Goal: Find specific page/section: Find specific page/section

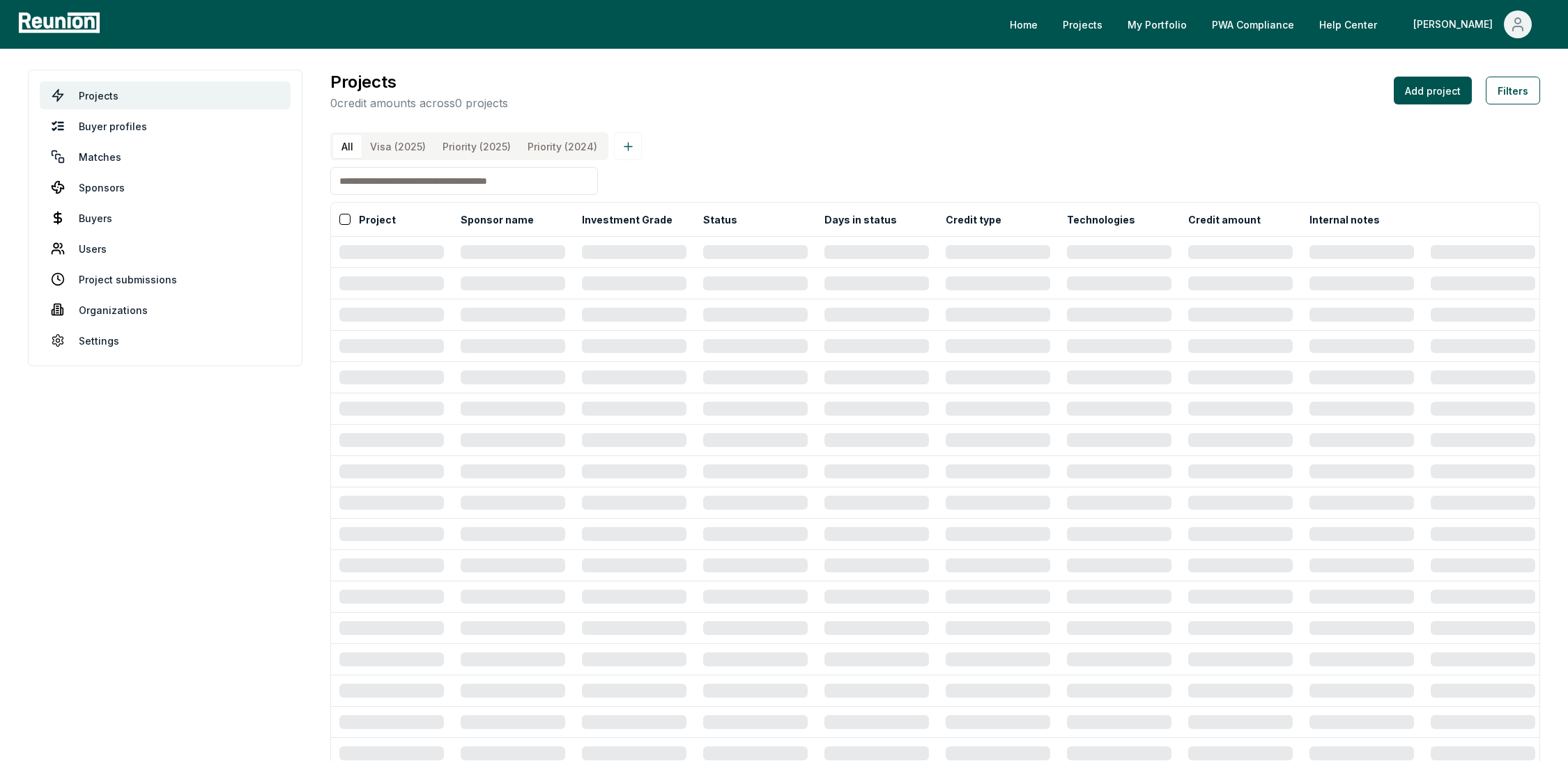
click at [535, 180] on input at bounding box center [463, 181] width 268 height 28
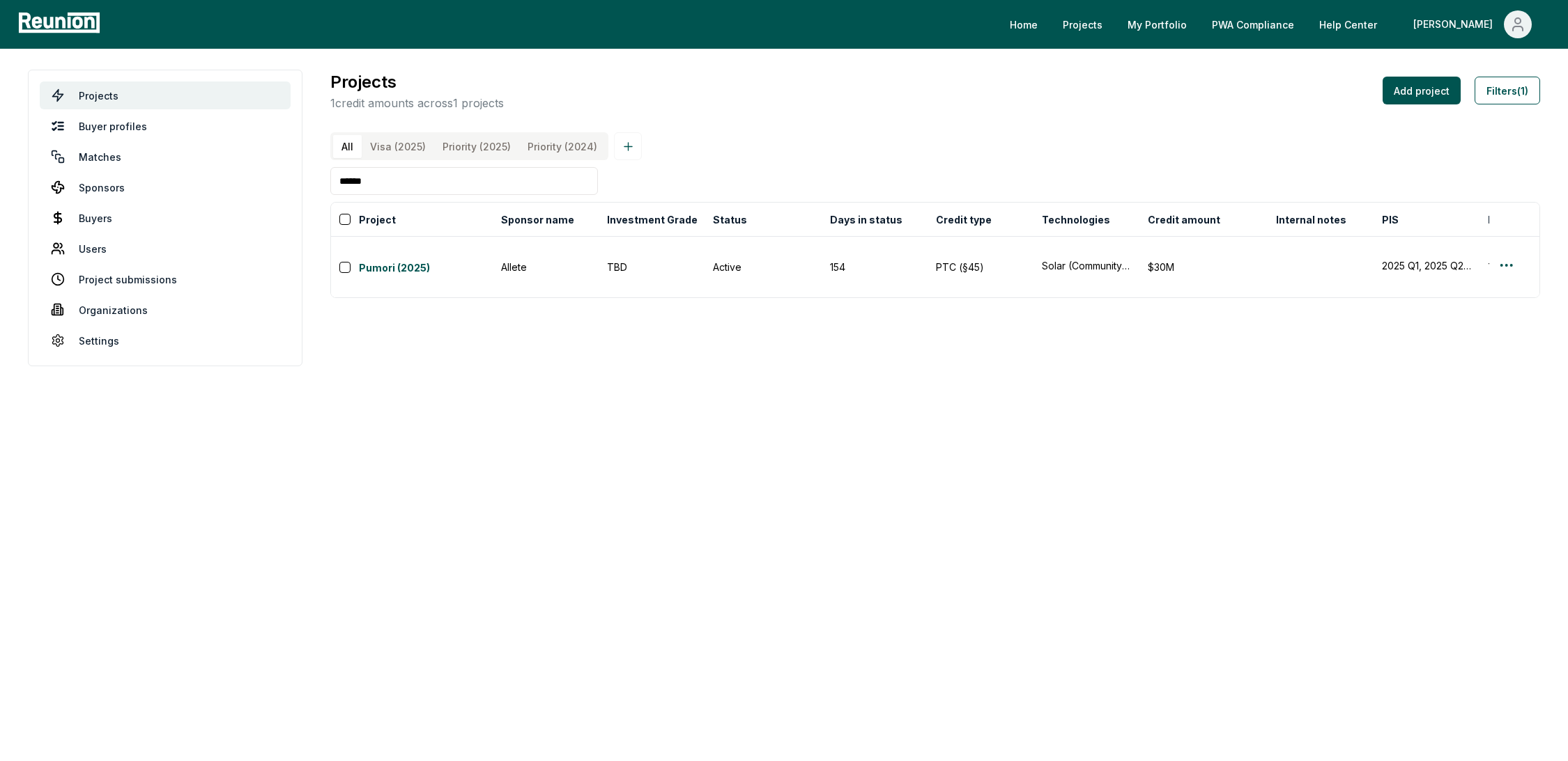
type input "******"
click at [916, 125] on div "Projects 1 credit amounts across 1 projects Add project Filters (1) All Visa (2…" at bounding box center [934, 183] width 1210 height 228
click at [393, 257] on button "Pumori (2025)" at bounding box center [426, 267] width 133 height 20
click at [395, 260] on link "Pumori (2025)" at bounding box center [426, 269] width 133 height 17
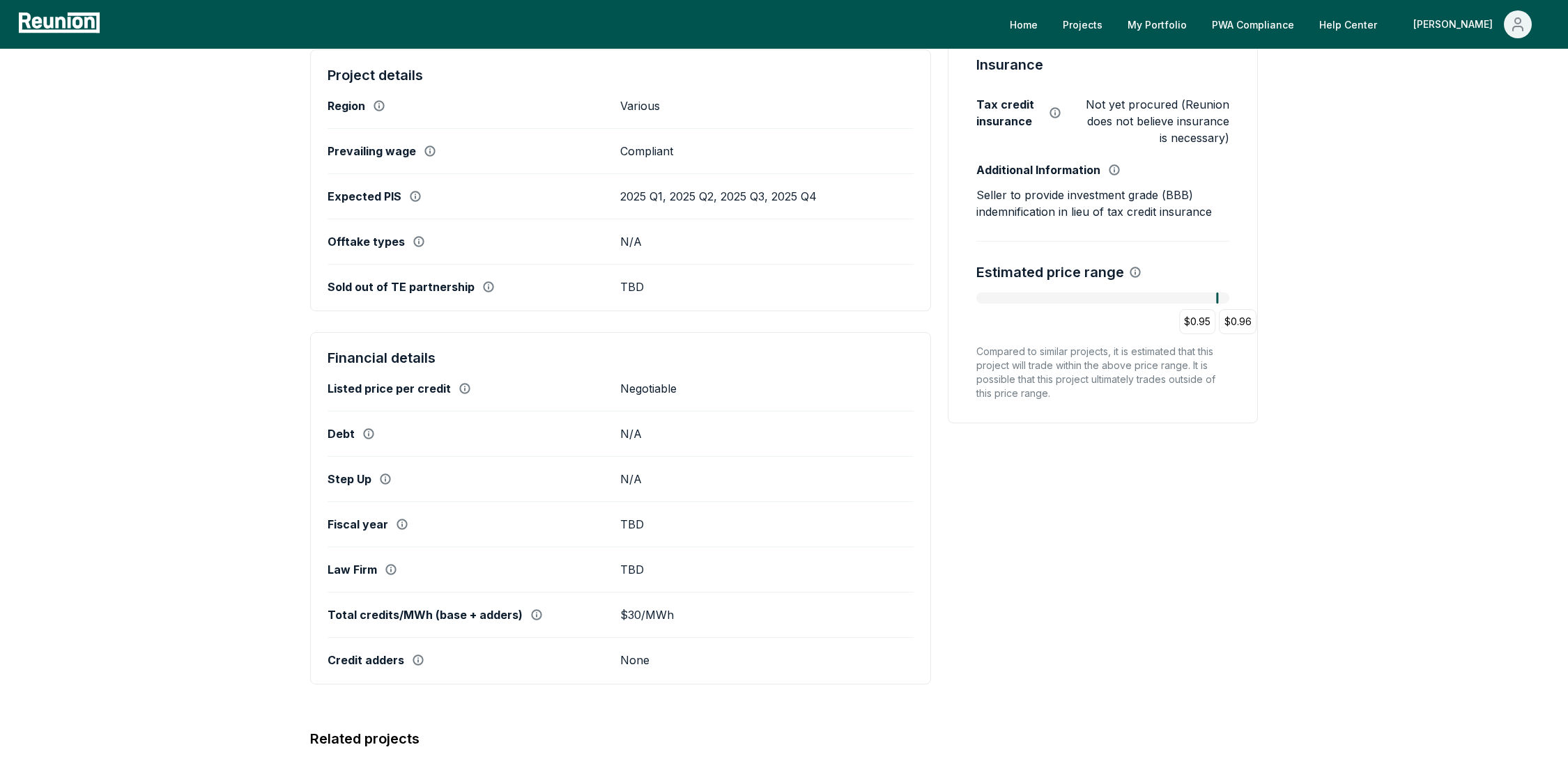
scroll to position [626, 0]
